Goal: Find specific page/section: Find specific page/section

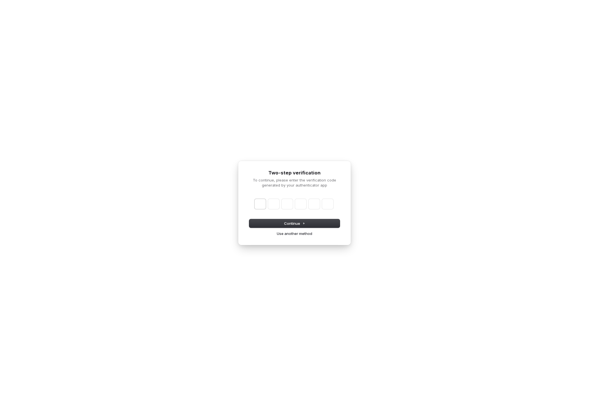
click at [262, 205] on input "Enter verification code. Digit 1" at bounding box center [260, 204] width 11 height 10
paste input "*"
type input "******"
type input "*"
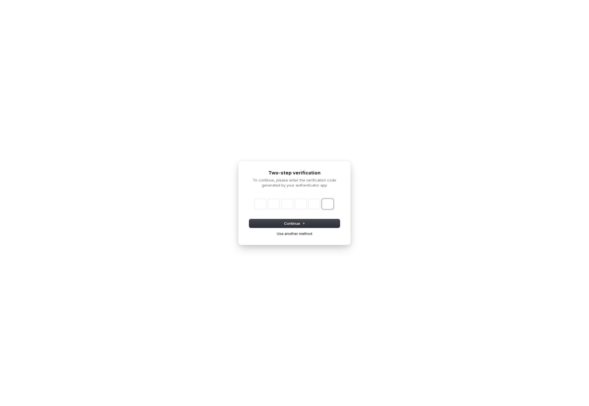
type input "*"
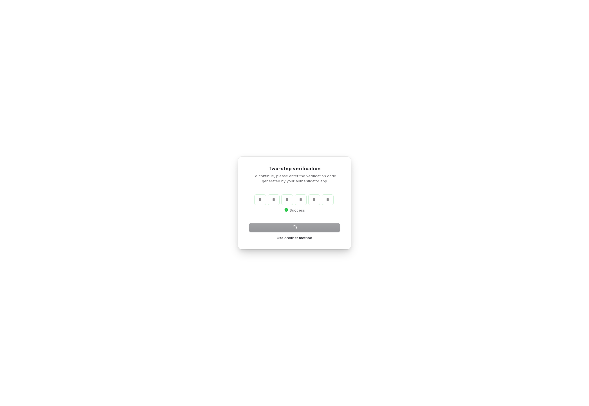
click at [304, 223] on div "Continue Use another method" at bounding box center [294, 231] width 91 height 17
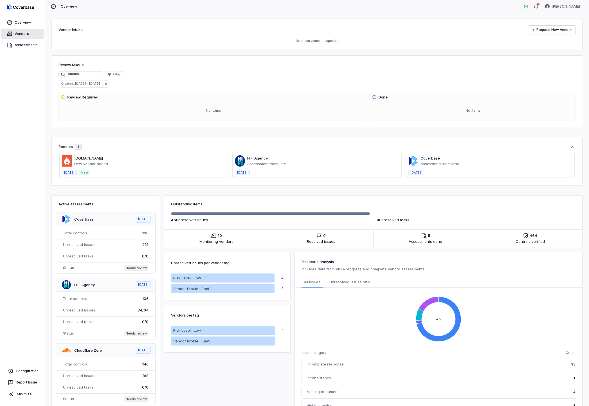
click at [23, 33] on link "Vendors" at bounding box center [22, 34] width 42 height 10
